Goal: Task Accomplishment & Management: Use online tool/utility

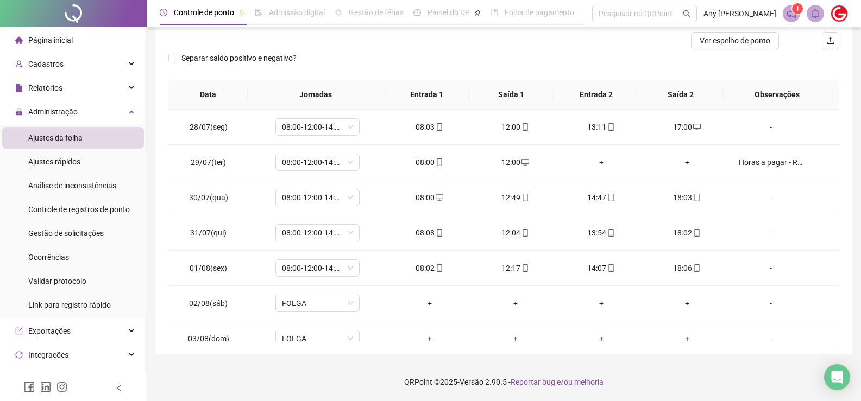
scroll to position [580, 0]
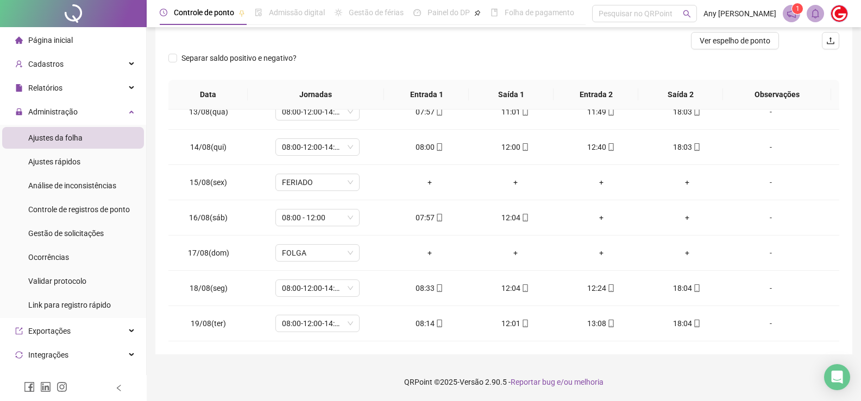
click at [474, 41] on div at bounding box center [419, 40] width 503 height 17
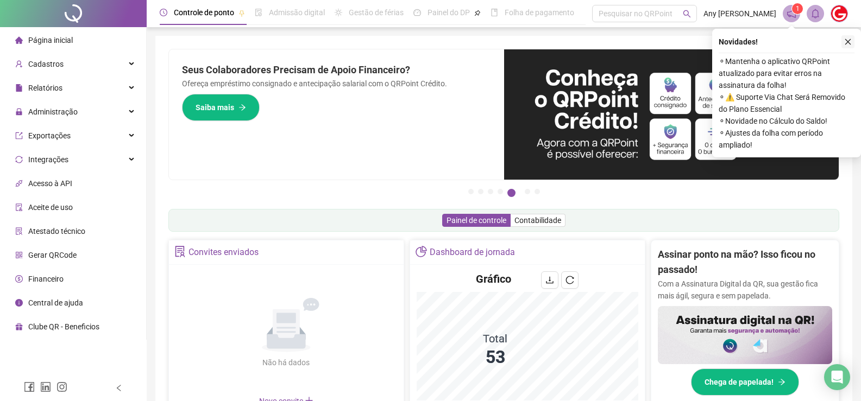
click at [846, 37] on button "button" at bounding box center [848, 41] width 13 height 13
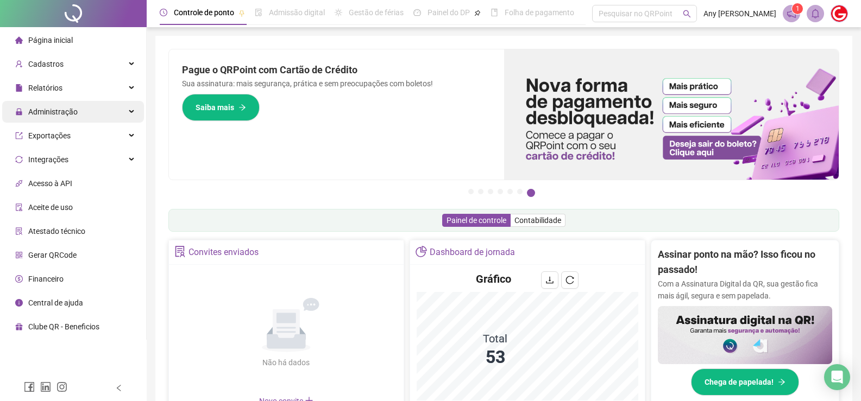
click at [35, 112] on span "Administração" at bounding box center [52, 112] width 49 height 9
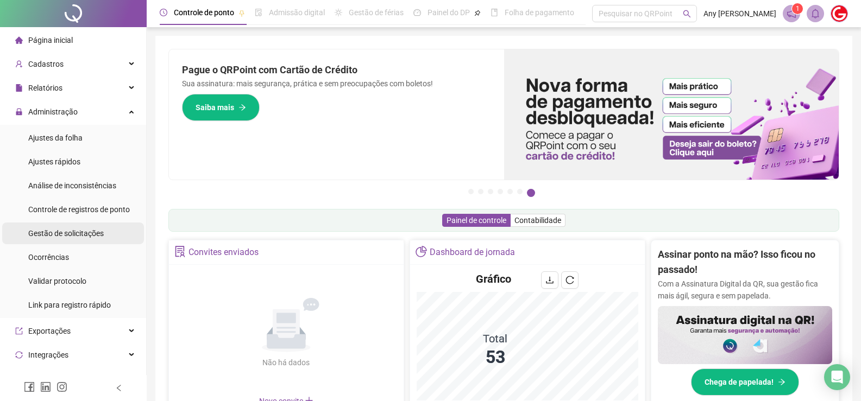
click at [61, 237] on span "Gestão de solicitações" at bounding box center [66, 233] width 76 height 9
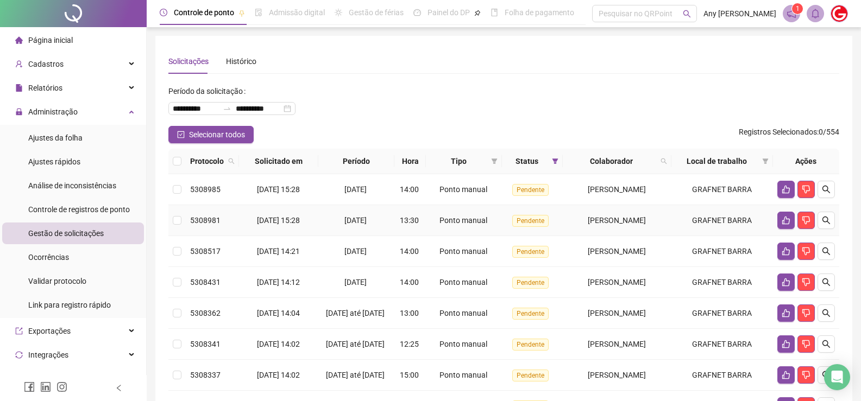
scroll to position [54, 0]
